Goal: Task Accomplishment & Management: Manage account settings

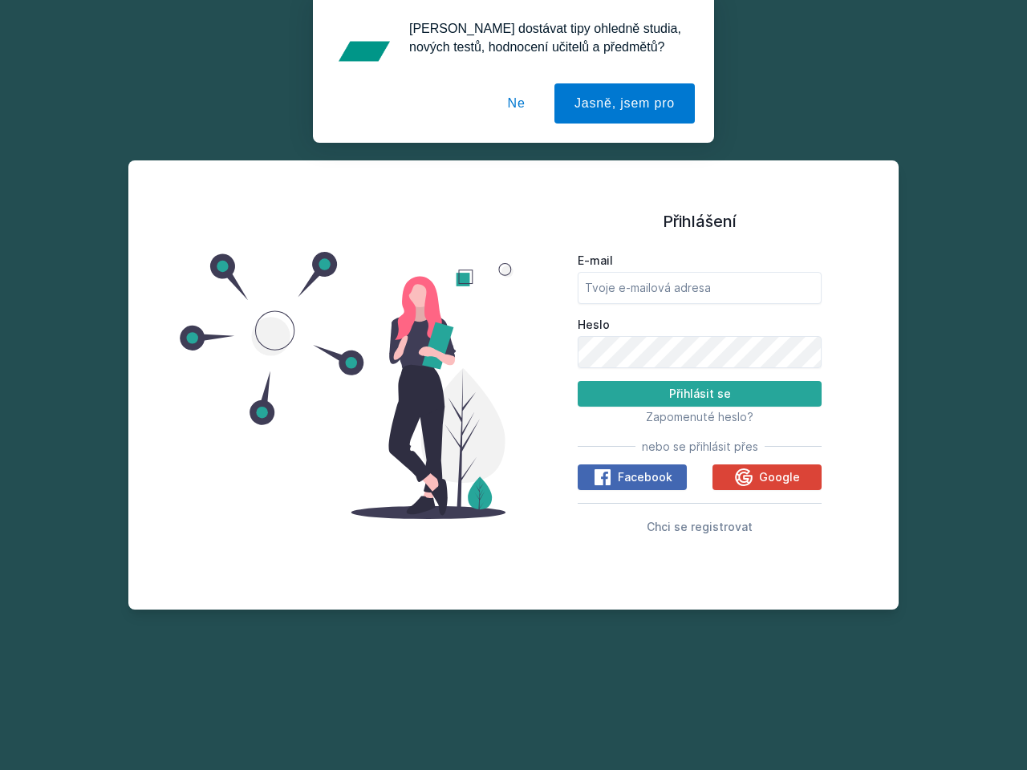
click at [700, 417] on span "Zapomenuté heslo?" at bounding box center [700, 417] width 108 height 14
click at [632, 478] on span "Facebook" at bounding box center [645, 477] width 55 height 16
click at [603, 478] on icon at bounding box center [602, 477] width 19 height 19
click at [767, 478] on span "Google" at bounding box center [779, 477] width 41 height 16
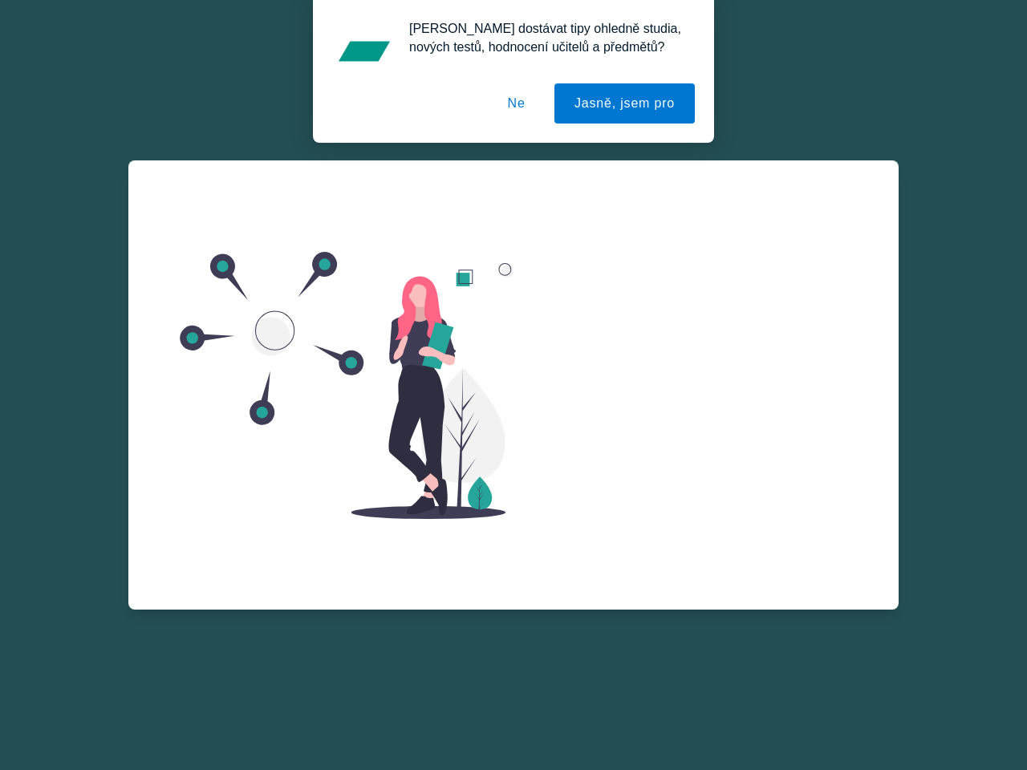
click at [700, 526] on div "Zapomenuté heslo E-mail Zažádat o obnovu hesla Vzpomněl jsem si na heslo" at bounding box center [700, 353] width 244 height 385
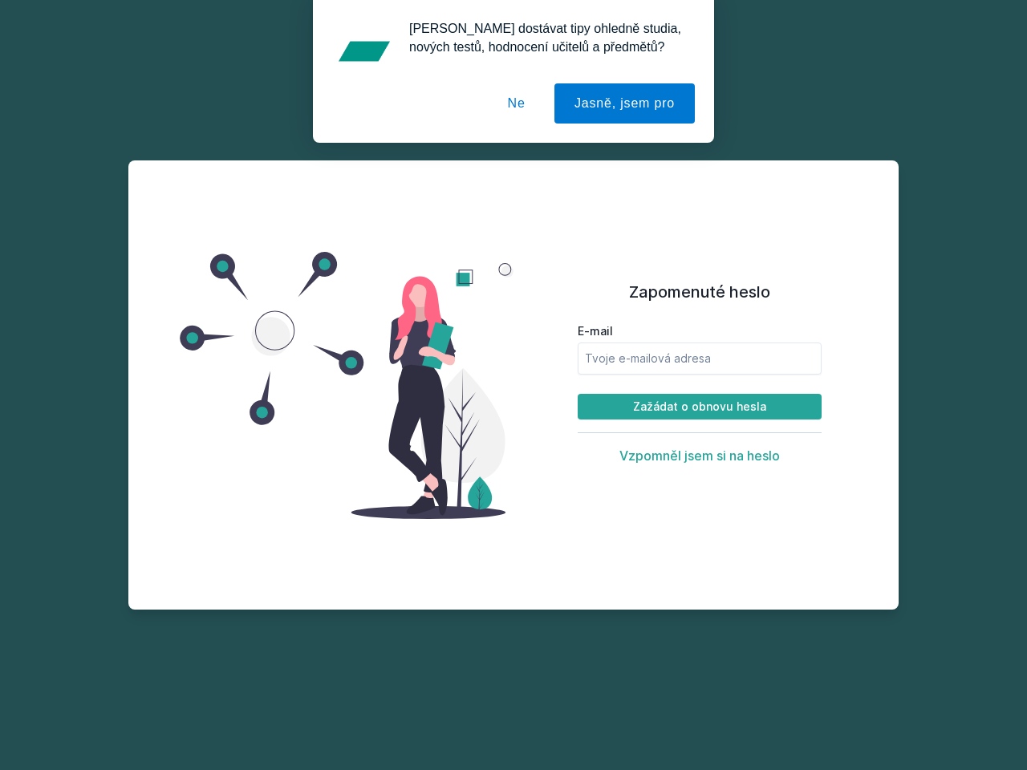
click at [627, 104] on button "Jasně, jsem pro" at bounding box center [625, 103] width 140 height 40
